Goal: Find specific page/section: Find specific page/section

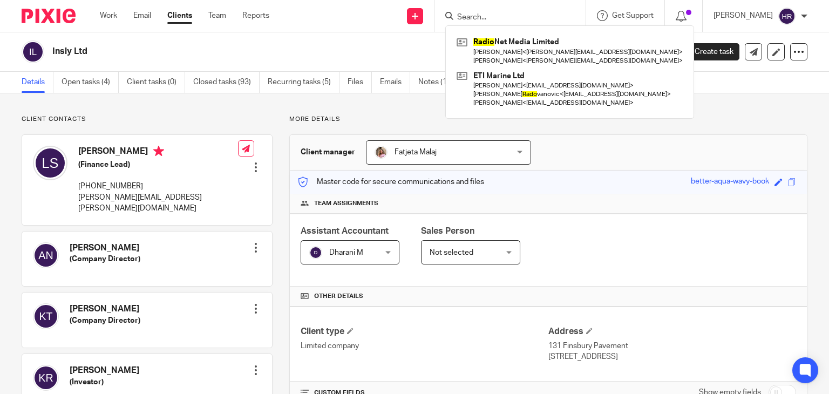
scroll to position [261, 0]
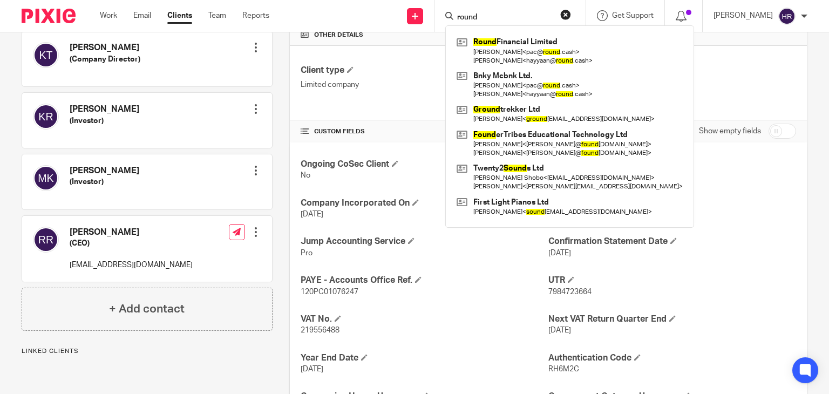
type input "round"
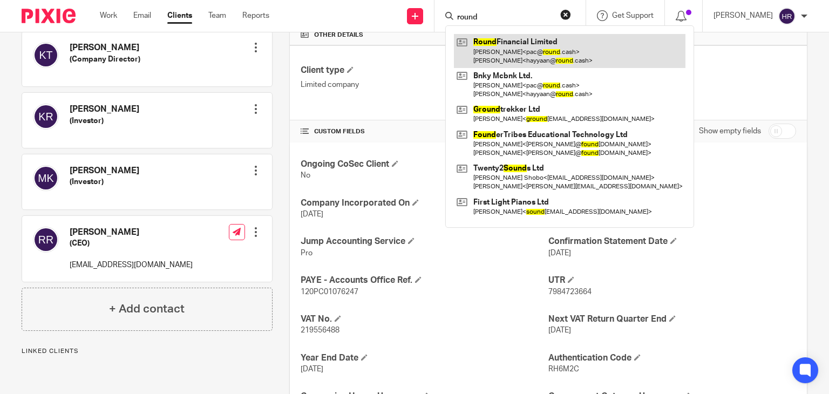
click at [484, 51] on link at bounding box center [570, 50] width 232 height 33
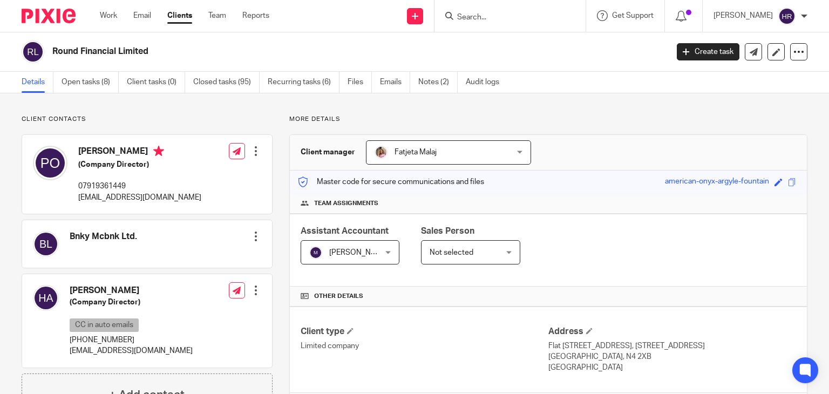
click at [788, 185] on span at bounding box center [792, 182] width 8 height 8
click at [729, 118] on p "More details" at bounding box center [548, 119] width 518 height 9
